Goal: Task Accomplishment & Management: Use online tool/utility

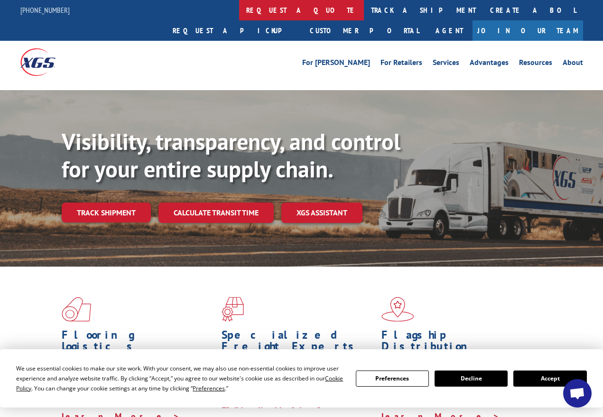
click at [239, 9] on link "request a quote" at bounding box center [301, 10] width 125 height 20
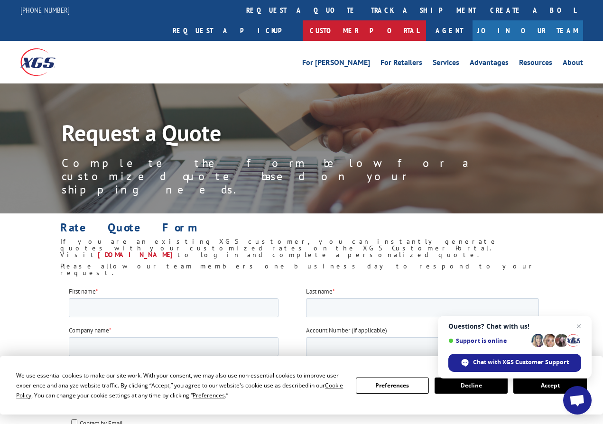
click at [426, 20] on link "Customer Portal" at bounding box center [363, 30] width 123 height 20
